Goal: Transaction & Acquisition: Purchase product/service

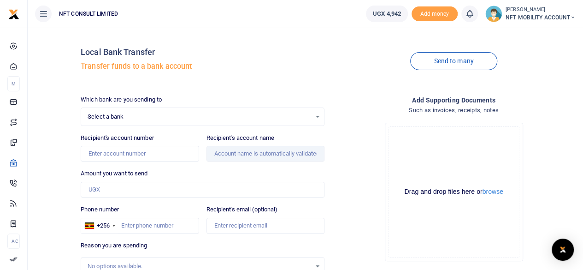
click at [134, 118] on span "Select a bank" at bounding box center [200, 116] width 224 height 9
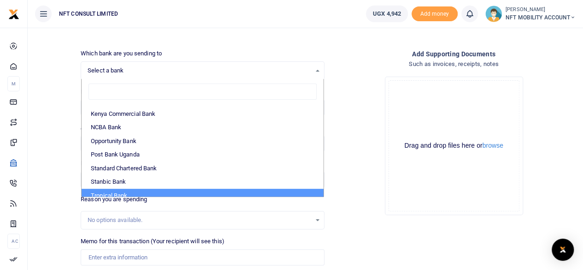
scroll to position [183, 0]
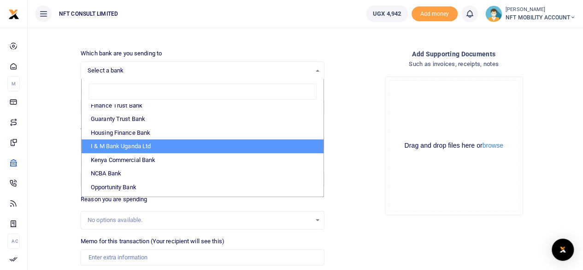
click at [131, 147] on li "I & M Bank Uganda Ltd" at bounding box center [203, 146] width 242 height 14
select select "IMBUL"
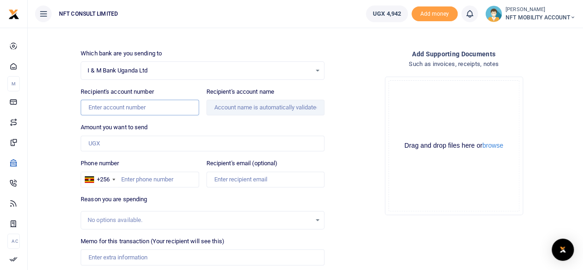
paste input "Payment to simba voyages for travel"
type input "Payment to simba voyages for travel"
drag, startPoint x: 184, startPoint y: 104, endPoint x: 85, endPoint y: 107, distance: 99.2
click at [85, 107] on input "Payment to simba voyages for travel" at bounding box center [140, 108] width 118 height 16
type input "15923605010106"
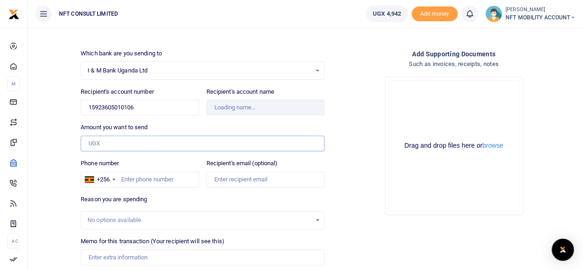
click at [168, 142] on input "Amount you want to send" at bounding box center [203, 144] width 244 height 16
type input "50,000"
type input "[PERSON_NAME]"
drag, startPoint x: 142, startPoint y: 109, endPoint x: 85, endPoint y: 113, distance: 57.3
click at [85, 113] on input "15923605010106" at bounding box center [140, 108] width 118 height 16
